Goal: Transaction & Acquisition: Purchase product/service

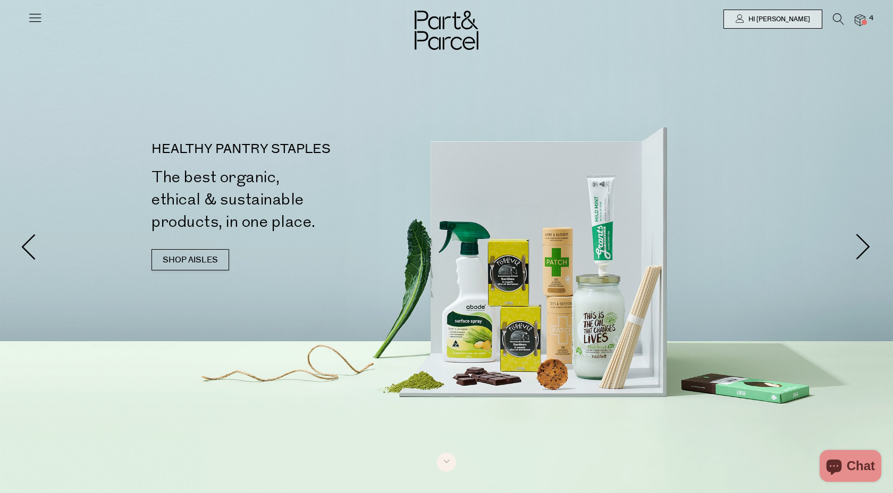
click at [841, 15] on icon at bounding box center [838, 19] width 11 height 12
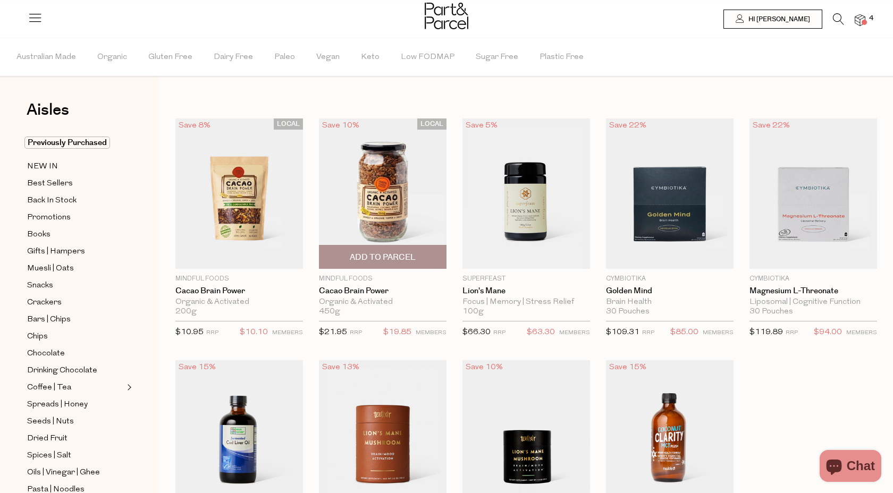
click at [343, 185] on img at bounding box center [383, 193] width 128 height 150
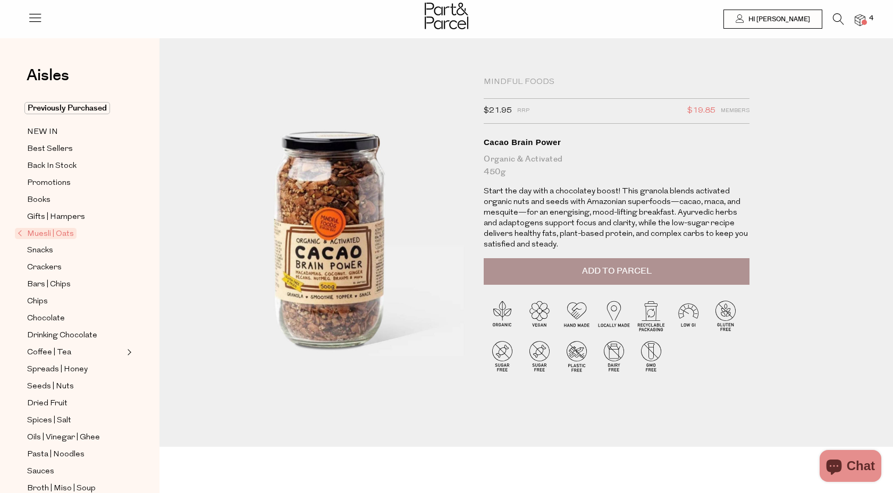
click at [596, 277] on button "Add to Parcel" at bounding box center [617, 271] width 266 height 27
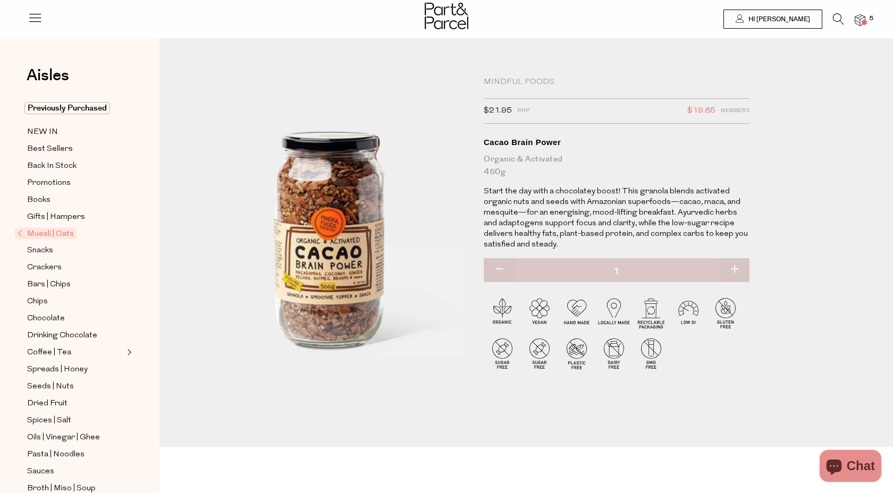
click at [834, 19] on icon at bounding box center [838, 19] width 11 height 12
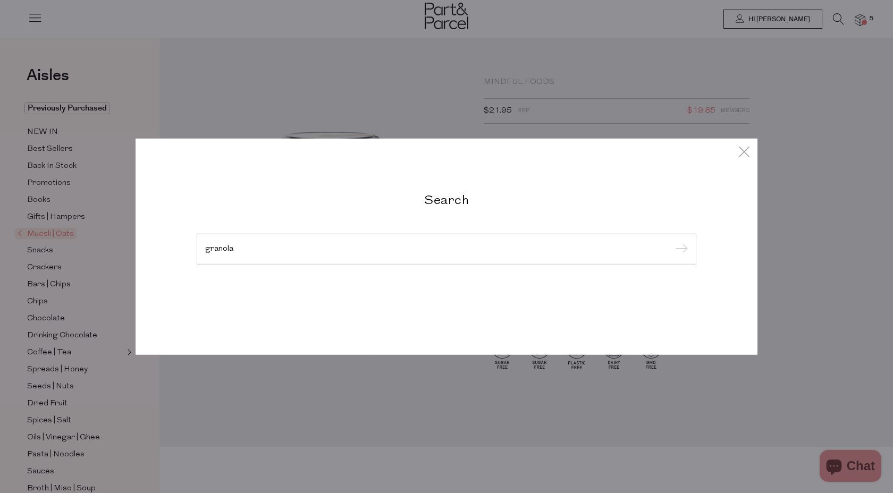
type input "granola"
click at [672, 242] on input "submit" at bounding box center [680, 250] width 16 height 16
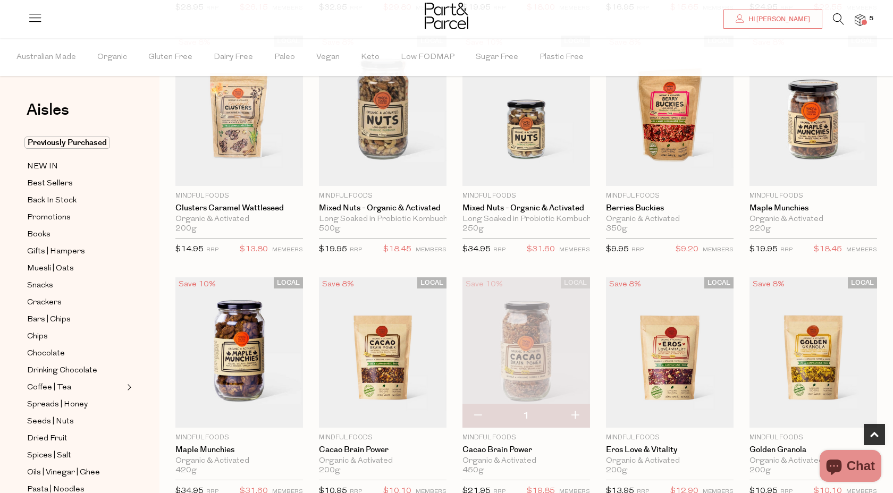
scroll to position [379, 0]
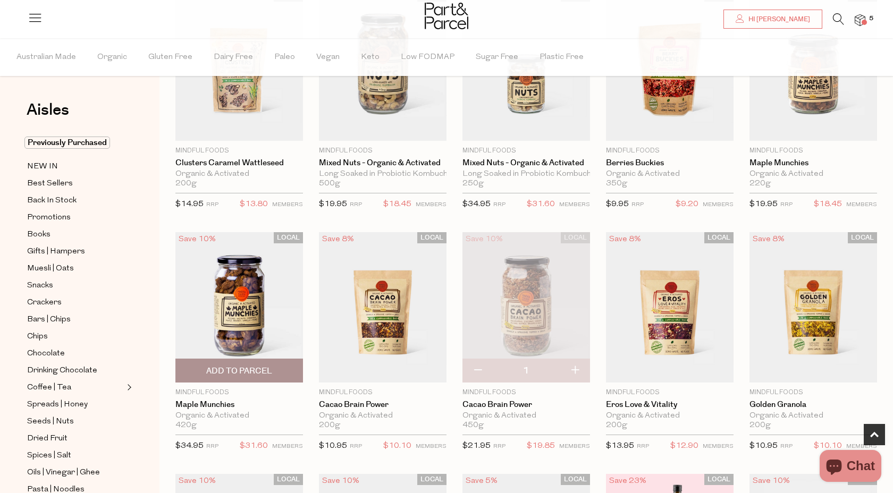
click at [247, 375] on span "Add To Parcel" at bounding box center [239, 371] width 66 height 11
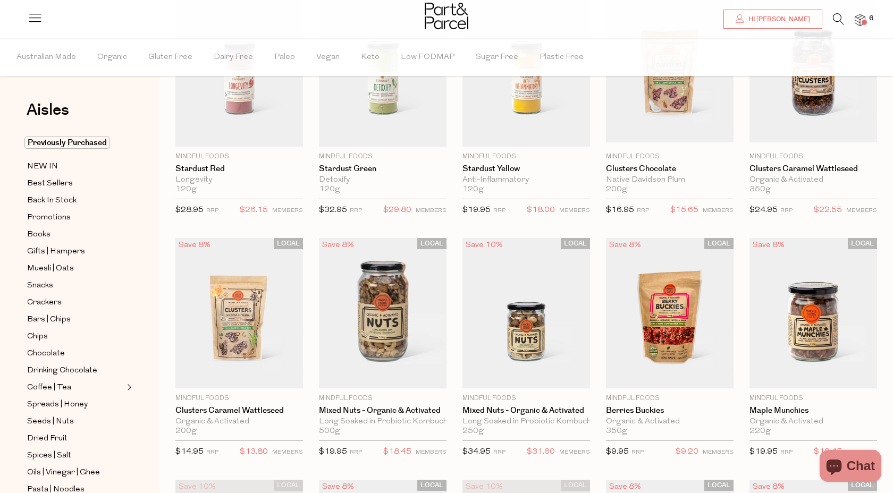
scroll to position [81, 0]
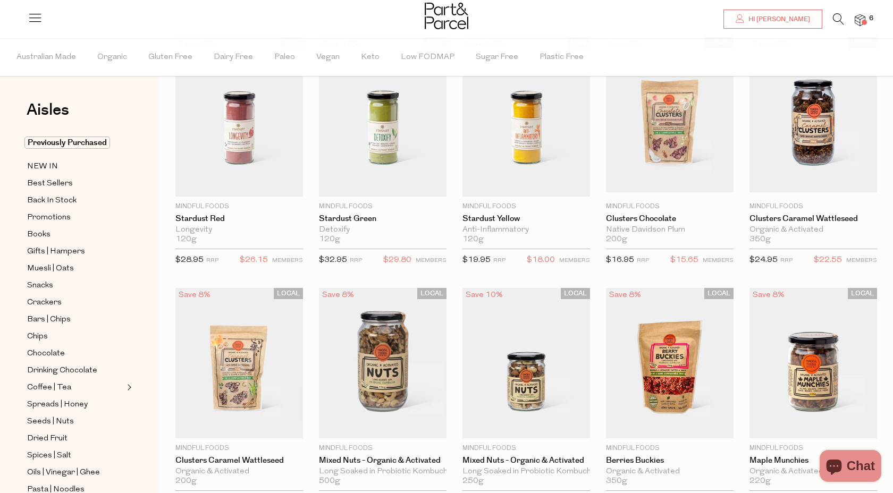
click at [854, 21] on img at bounding box center [859, 20] width 11 height 12
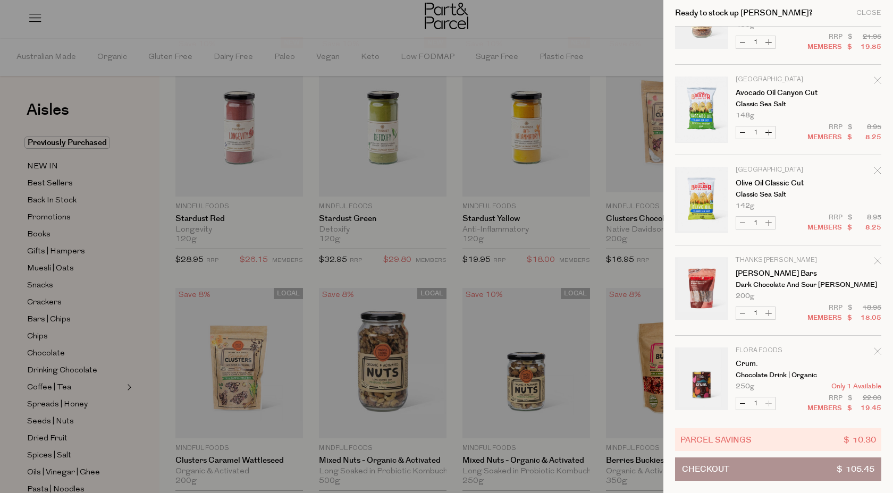
scroll to position [152, 0]
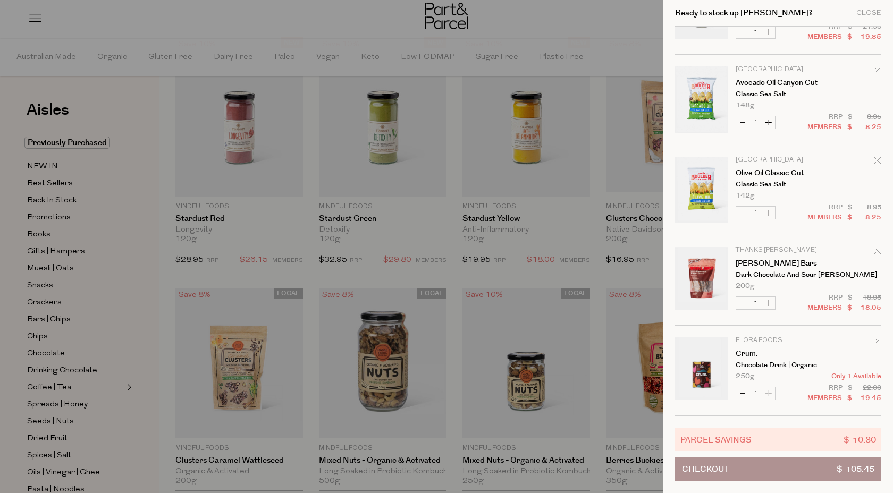
click at [187, 37] on div at bounding box center [446, 246] width 893 height 493
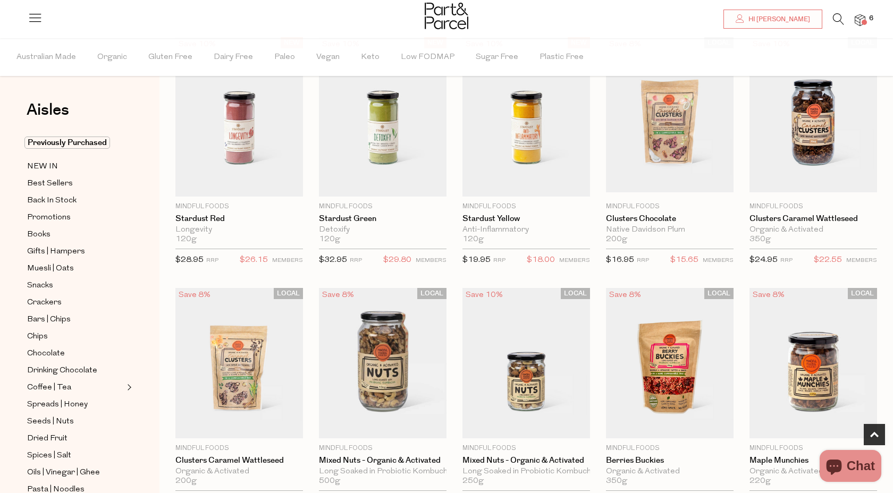
scroll to position [502, 0]
